Goal: Transaction & Acquisition: Purchase product/service

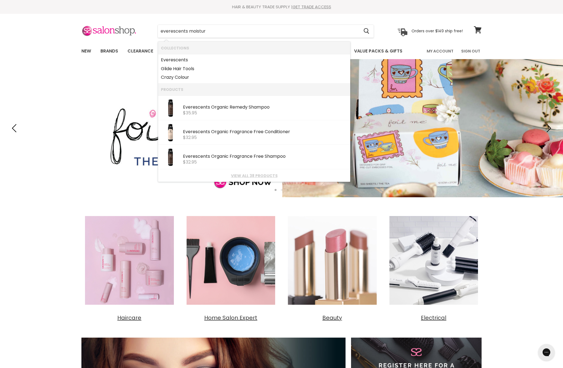
type input "everescents moisture"
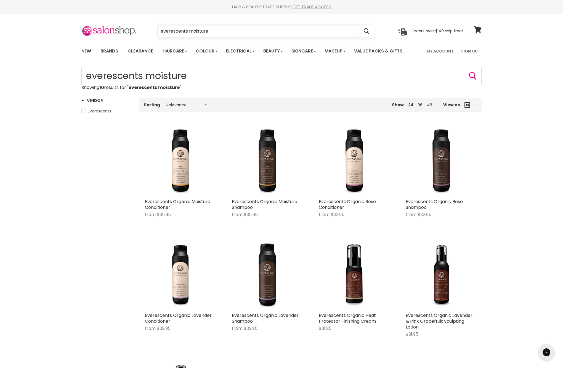
click at [204, 33] on input "everescents moisture" at bounding box center [258, 31] width 201 height 13
type input "everescents deep"
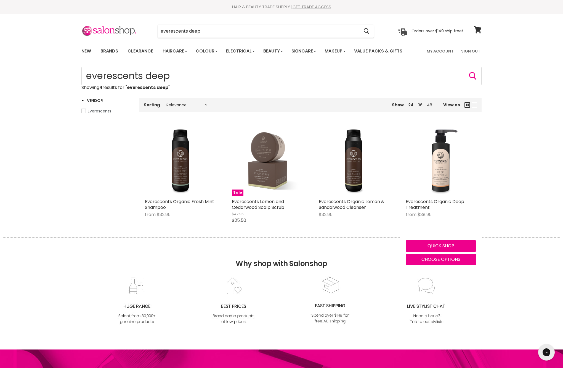
click at [446, 178] on img "Main content" at bounding box center [441, 160] width 70 height 70
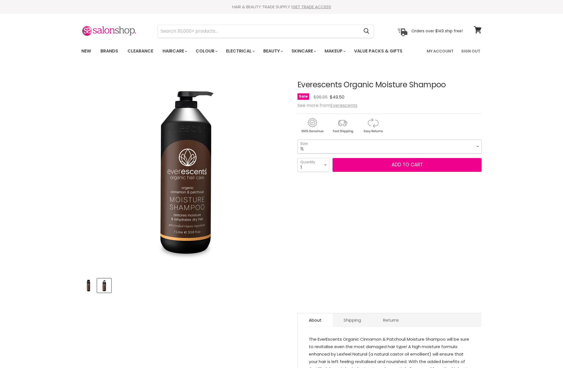
select select "1L"
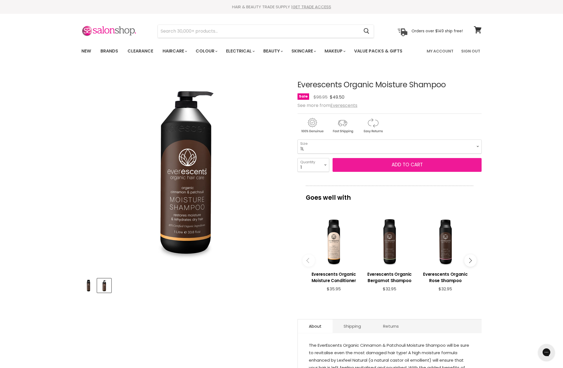
click at [370, 172] on button "Add to cart" at bounding box center [407, 165] width 149 height 14
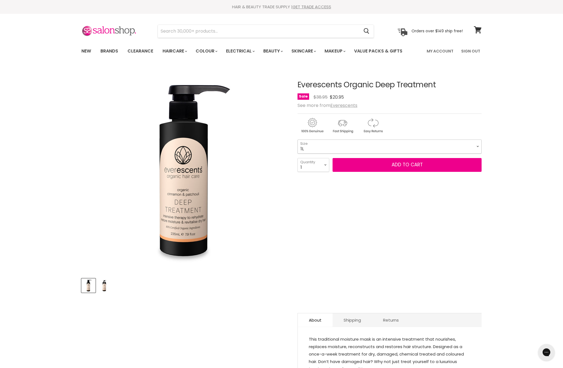
select select "1L"
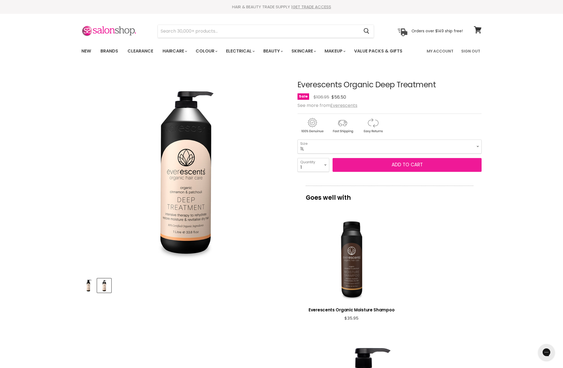
click at [383, 172] on button "Add to cart" at bounding box center [407, 165] width 149 height 14
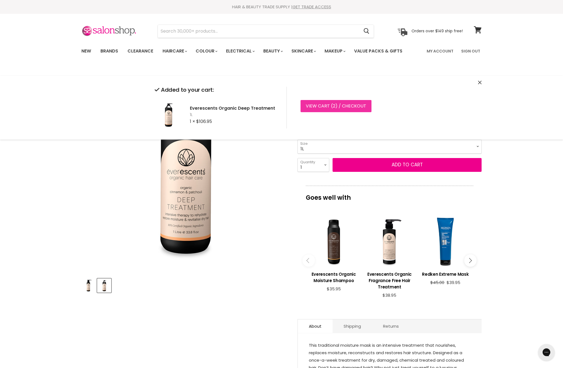
click at [344, 112] on link "View cart ( 2 ) / Checkout" at bounding box center [336, 106] width 71 height 12
